Goal: Task Accomplishment & Management: Manage account settings

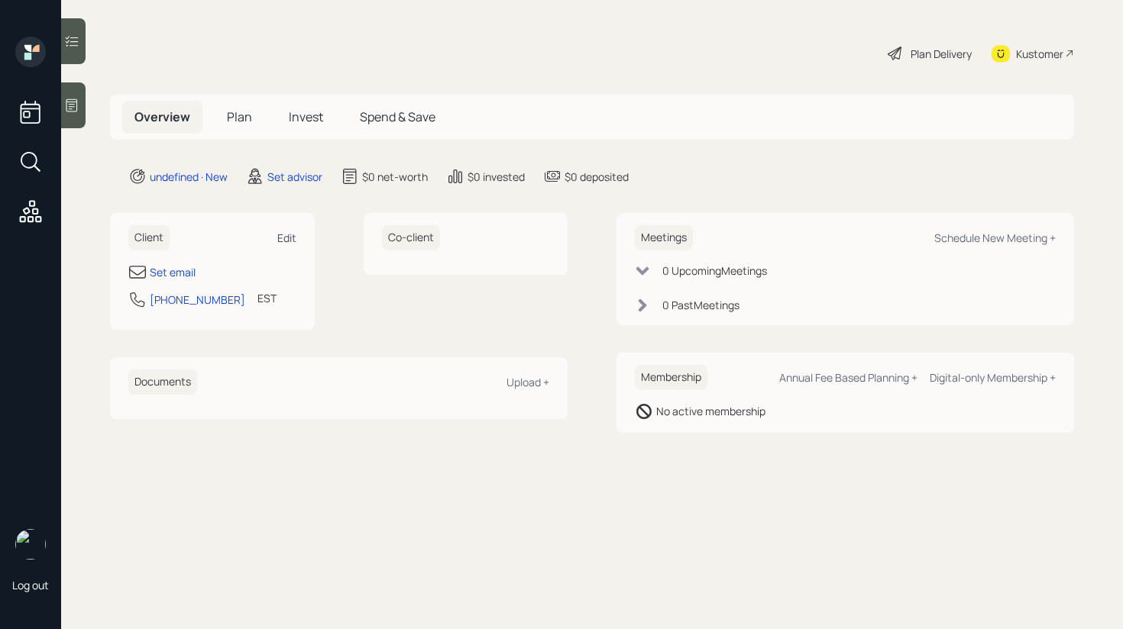
click at [281, 238] on div "Edit" at bounding box center [286, 238] width 19 height 15
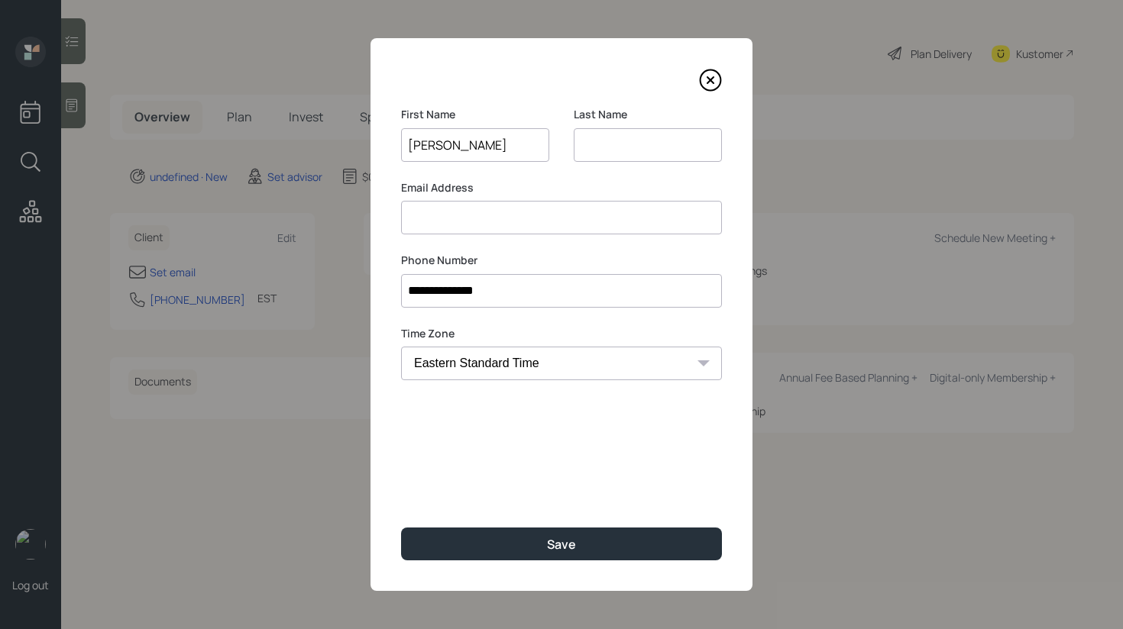
click at [466, 149] on input "[PERSON_NAME]" at bounding box center [475, 145] width 148 height 34
type input "[PERSON_NAME]"
click at [621, 143] on input at bounding box center [648, 145] width 148 height 34
paste input "[PERSON_NAME]"
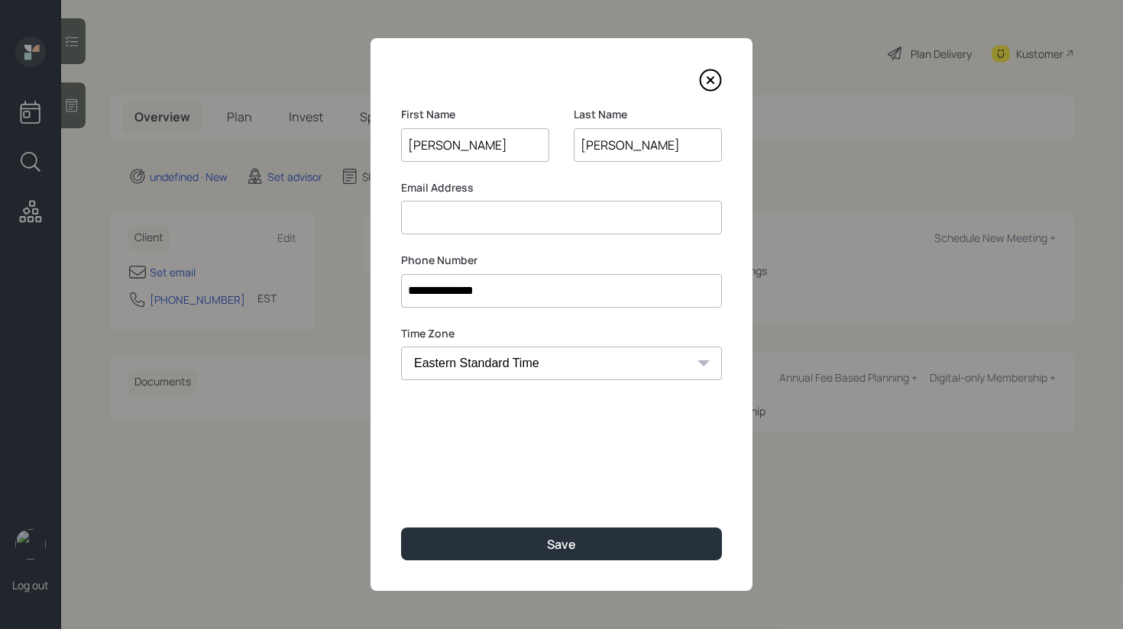
type input "[PERSON_NAME]"
click at [485, 221] on input at bounding box center [561, 218] width 321 height 34
click at [508, 219] on input at bounding box center [561, 218] width 321 height 34
click at [486, 215] on input at bounding box center [561, 218] width 321 height 34
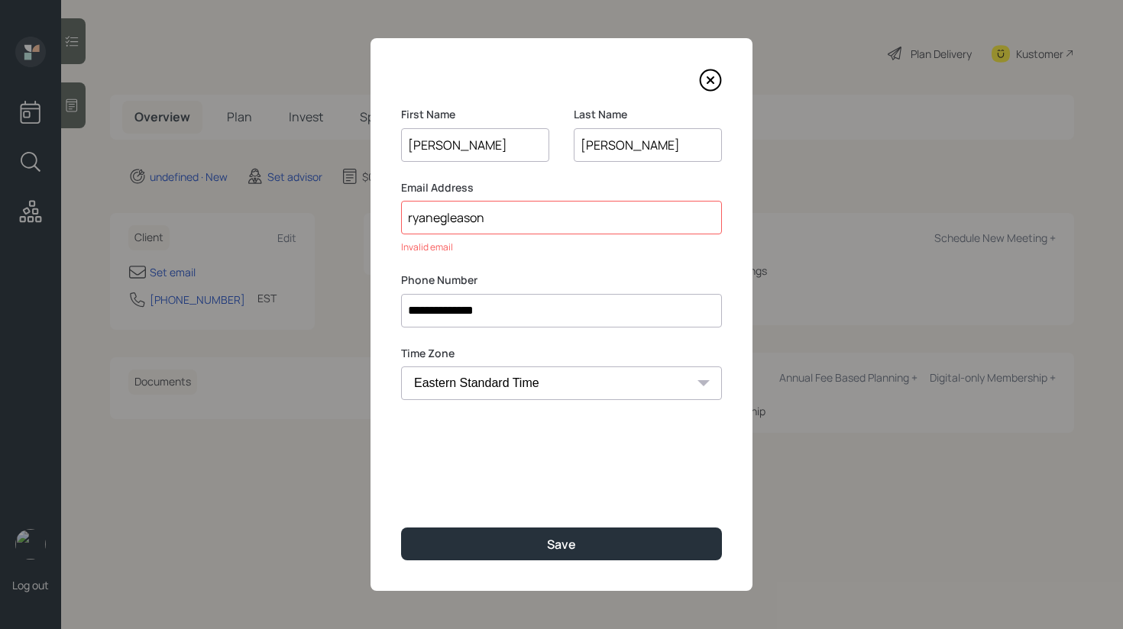
type input "ryanegleason"
click at [599, 147] on input "[PERSON_NAME]" at bounding box center [648, 145] width 148 height 34
type input "[PERSON_NAME]"
click at [557, 214] on input "ryanegleason" at bounding box center [561, 218] width 321 height 34
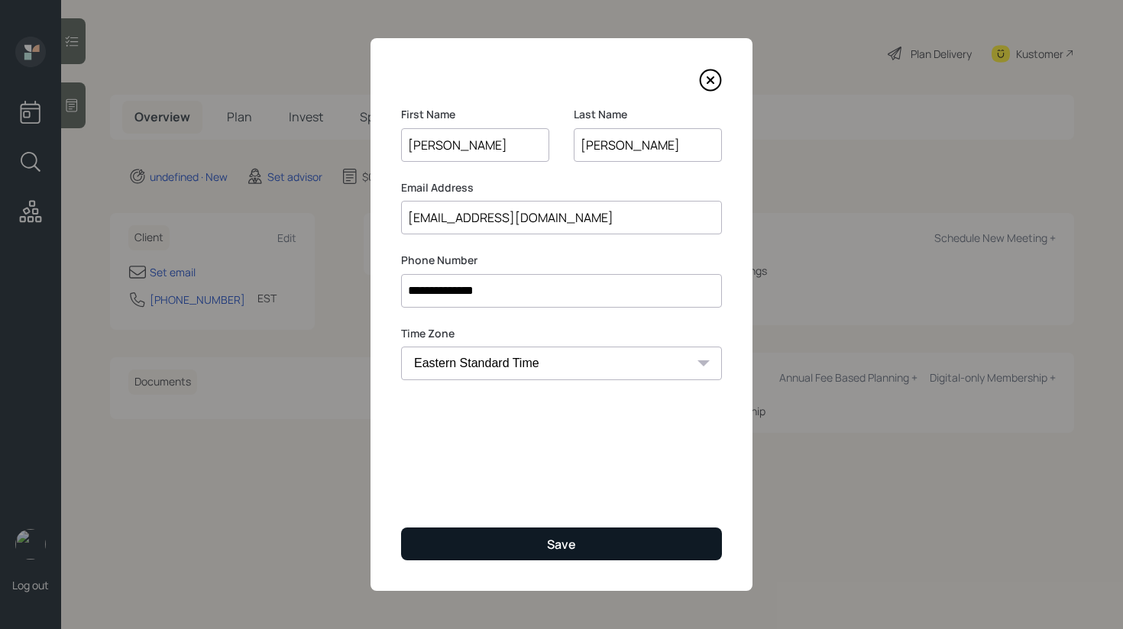
type input "[EMAIL_ADDRESS][DOMAIN_NAME]"
click at [620, 539] on button "Save" at bounding box center [561, 544] width 321 height 33
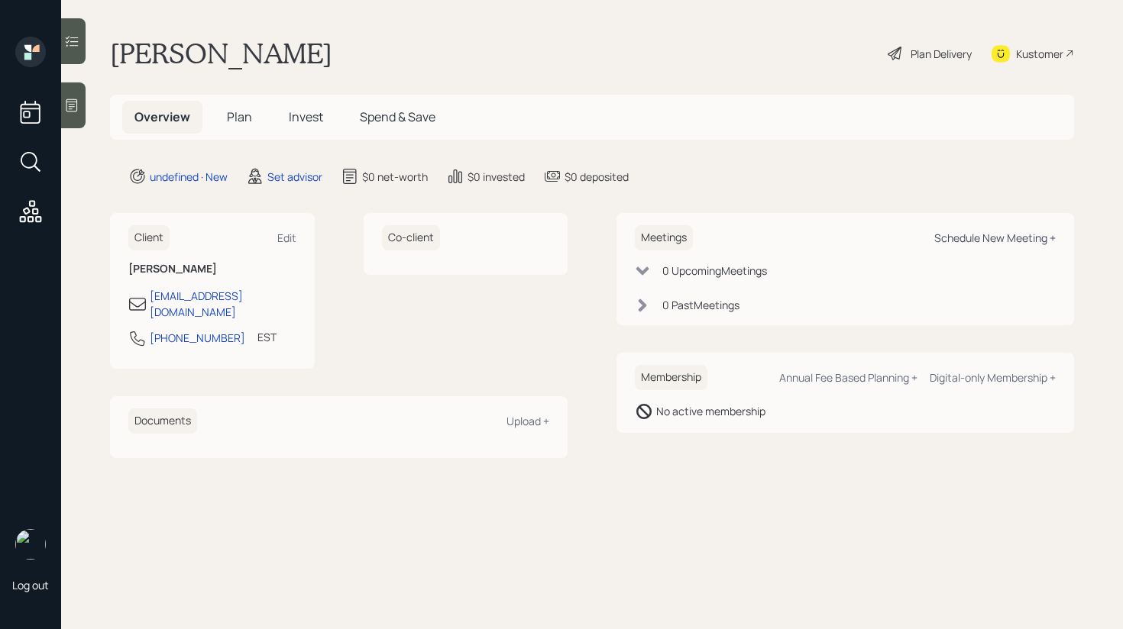
click at [989, 234] on div "Schedule New Meeting +" at bounding box center [994, 238] width 121 height 15
select select "round-[PERSON_NAME]"
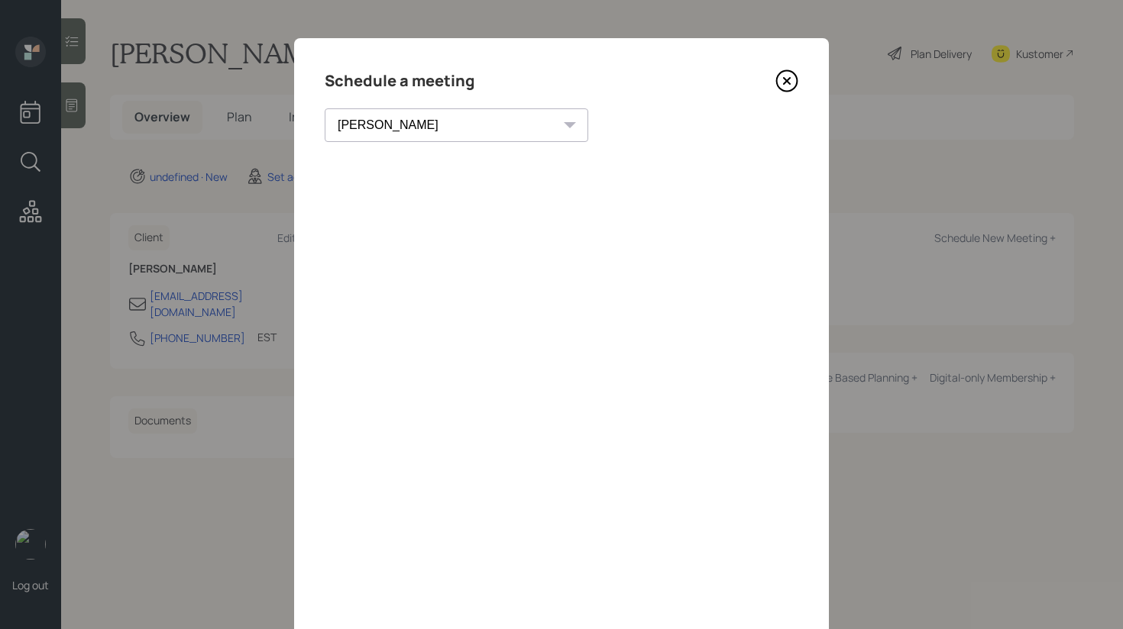
scroll to position [58, 0]
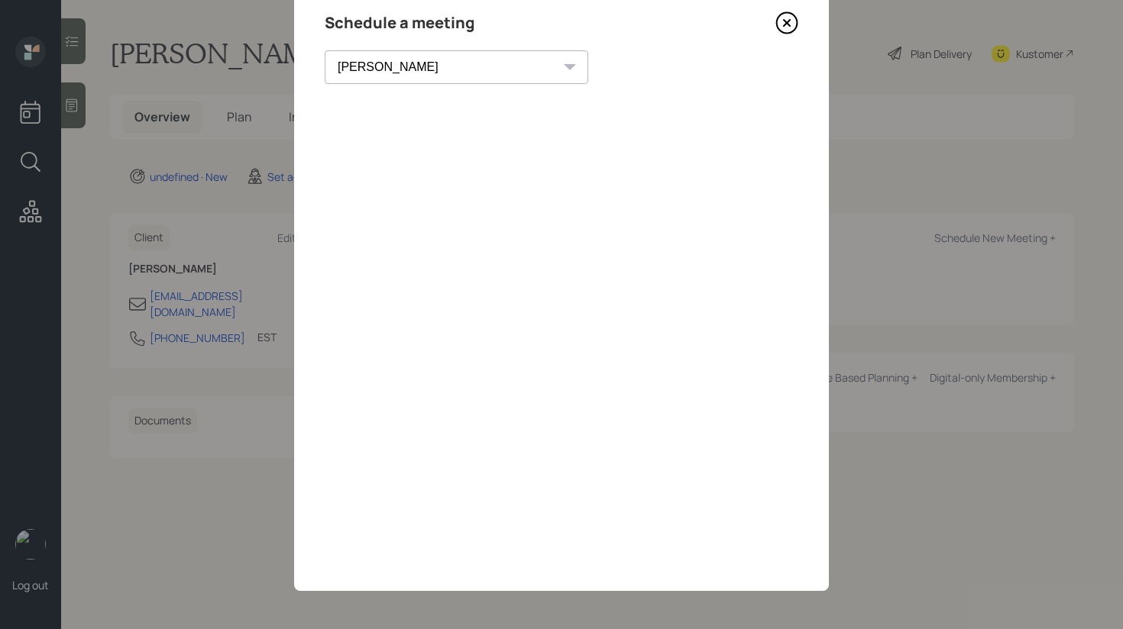
click at [793, 23] on icon at bounding box center [786, 22] width 23 height 23
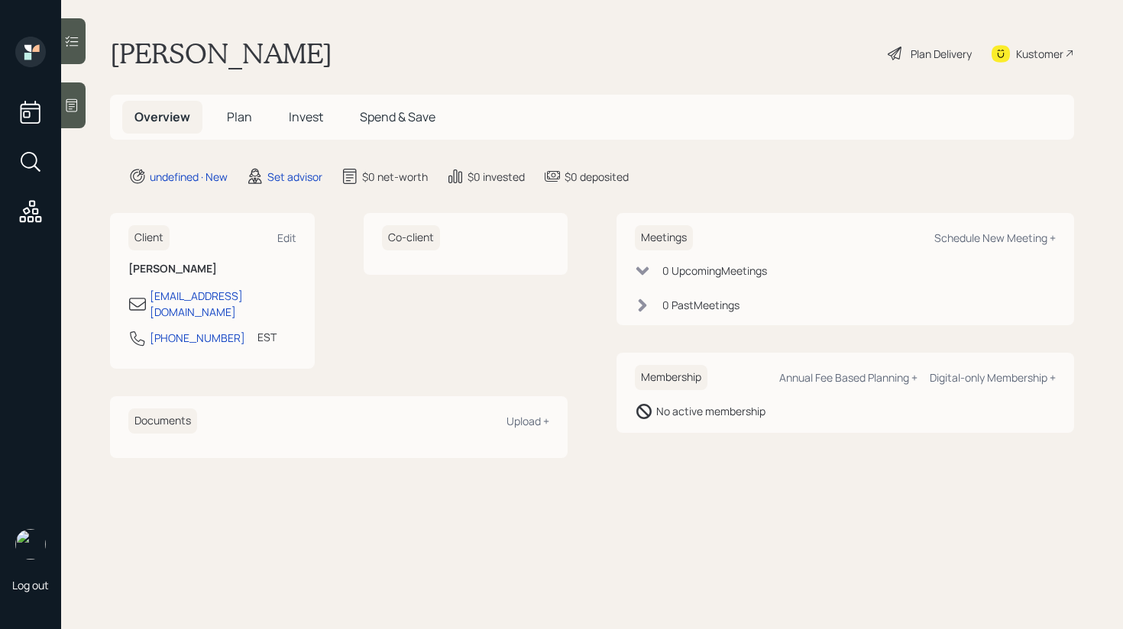
click at [65, 115] on div at bounding box center [73, 105] width 24 height 46
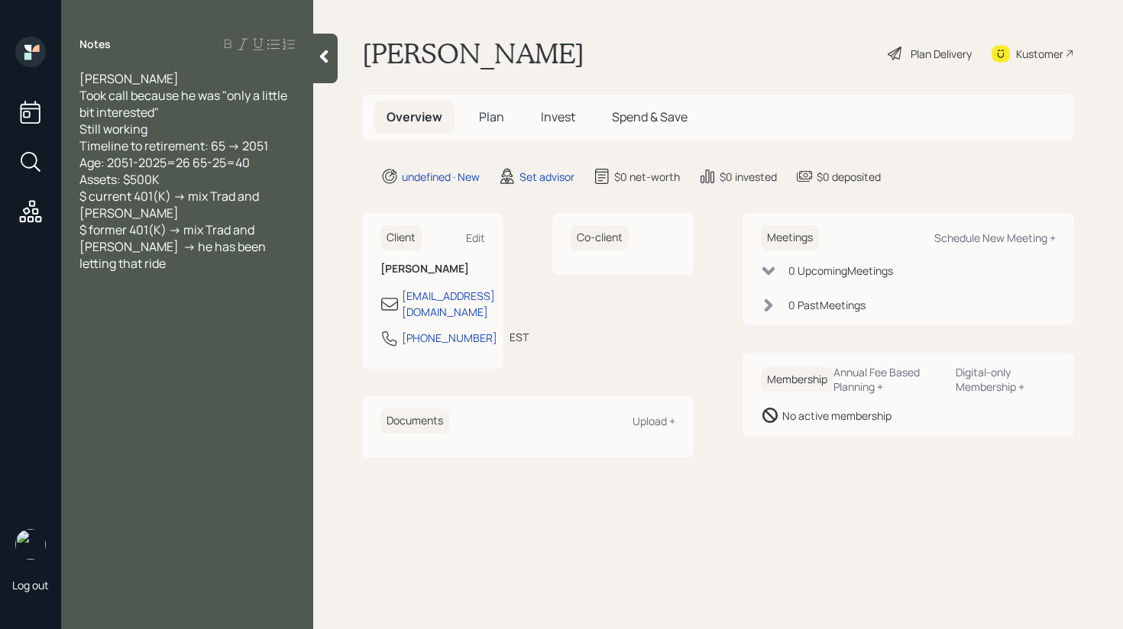
click at [264, 165] on div "Age: 2051-2025=26 65-25=40" at bounding box center [186, 162] width 215 height 17
click at [195, 166] on span "Age: 2051-2025=26 65-25=40" at bounding box center [164, 162] width 170 height 17
click at [222, 164] on span "Age: 2051-2025=26 65-25=40" at bounding box center [164, 162] width 170 height 17
click at [257, 164] on div "Age: 2051-2025=26 65-26=40" at bounding box center [186, 162] width 215 height 17
click at [319, 73] on div at bounding box center [325, 59] width 24 height 50
